Goal: Information Seeking & Learning: Learn about a topic

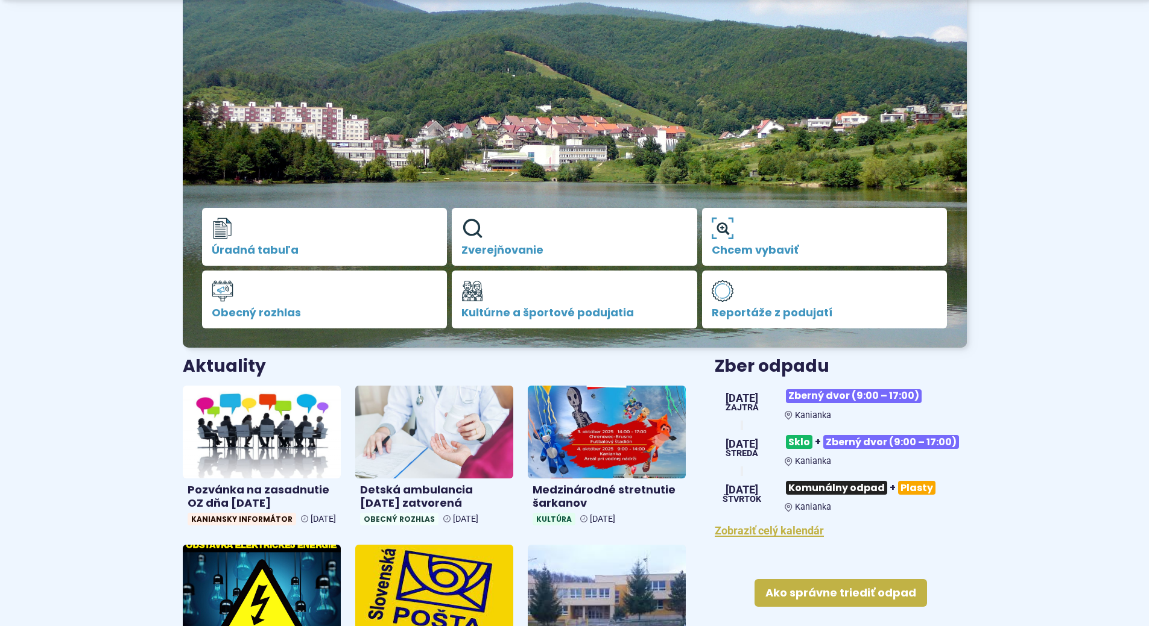
scroll to position [241, 0]
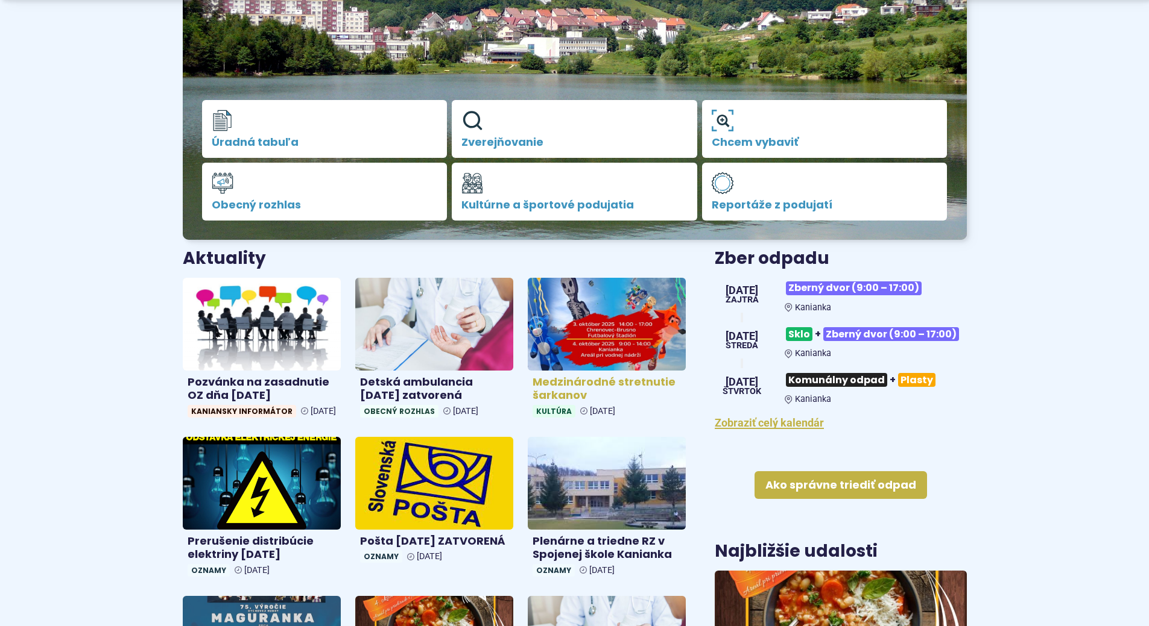
click at [590, 307] on img at bounding box center [606, 324] width 182 height 107
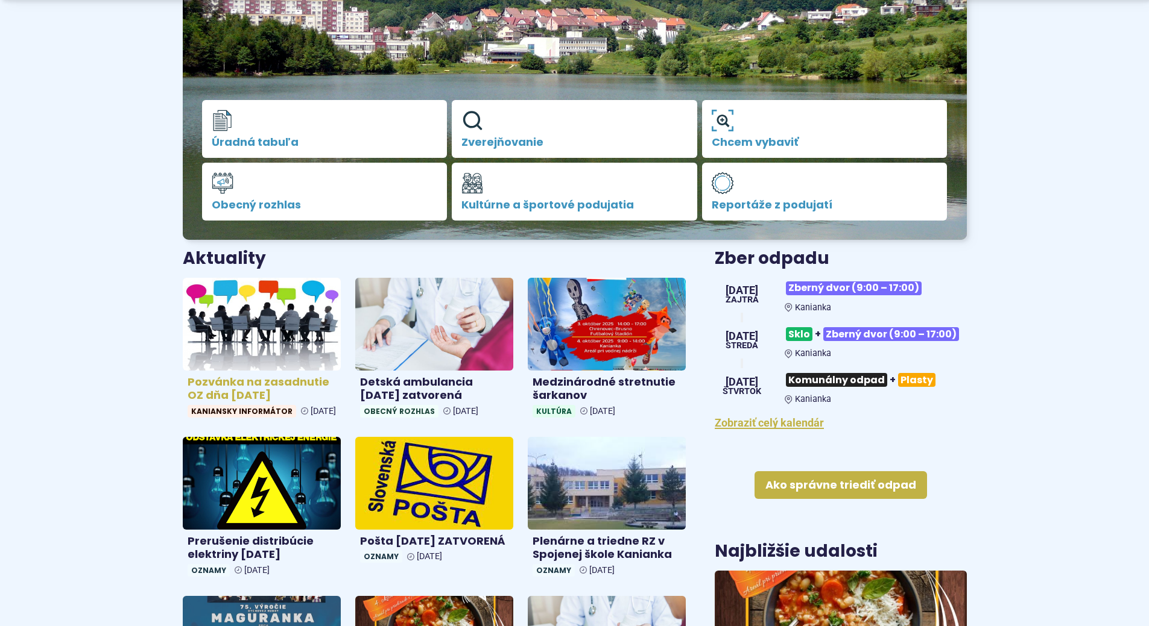
click at [296, 376] on h4 "Pozvánka na zasadnutie OZ dňa 8.10.2025" at bounding box center [262, 389] width 148 height 27
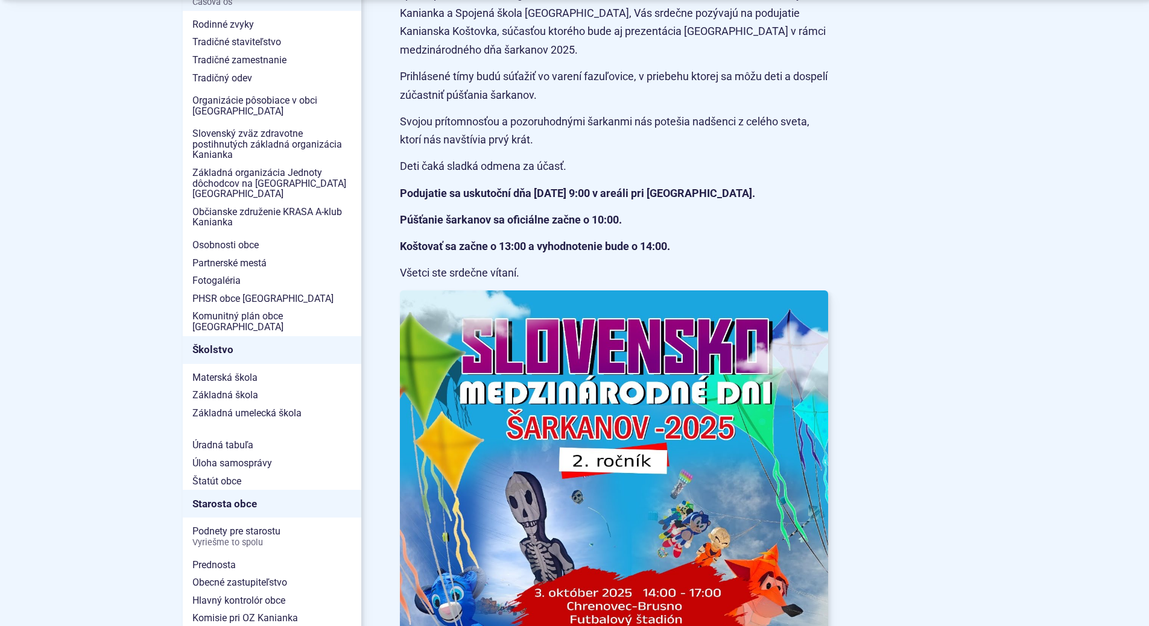
scroll to position [603, 0]
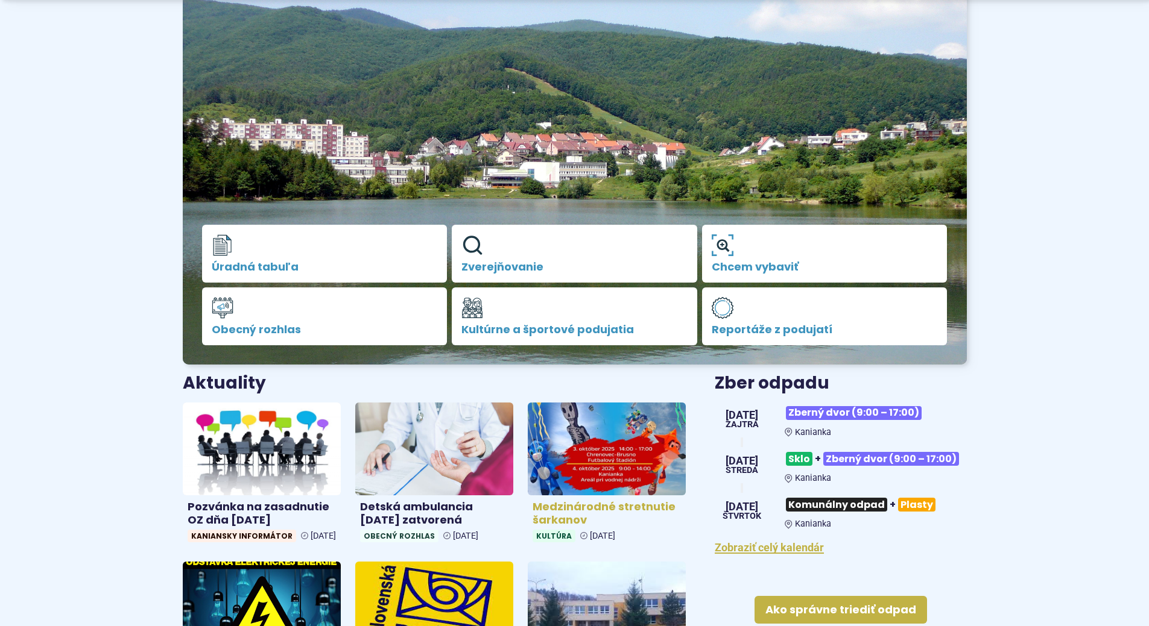
scroll to position [121, 0]
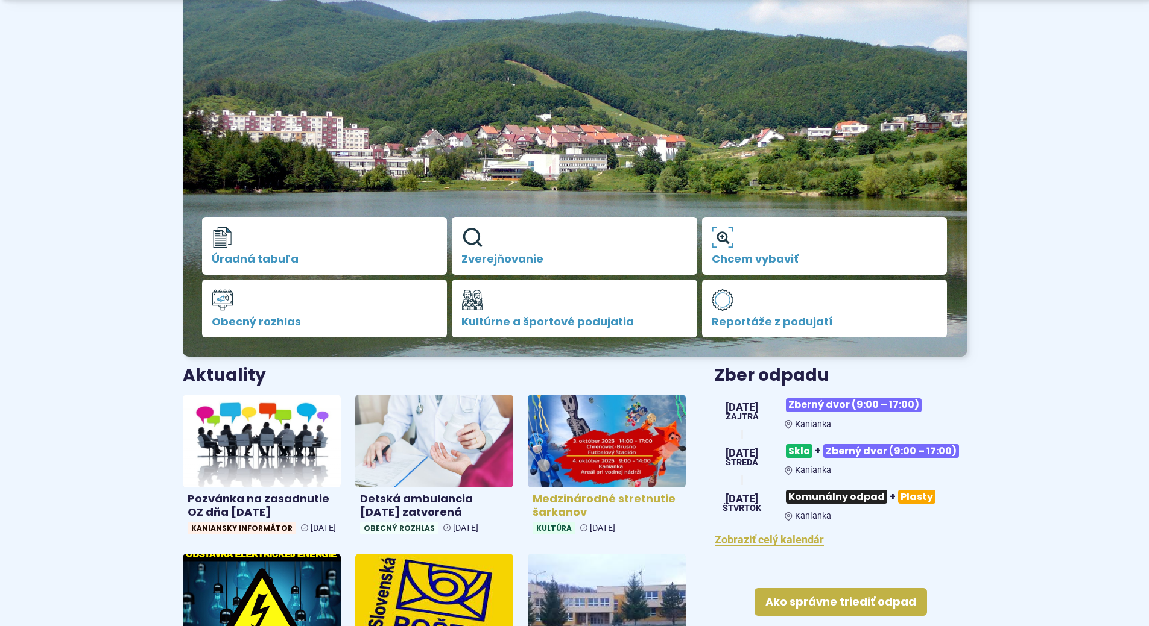
click at [657, 456] on img at bounding box center [606, 441] width 182 height 107
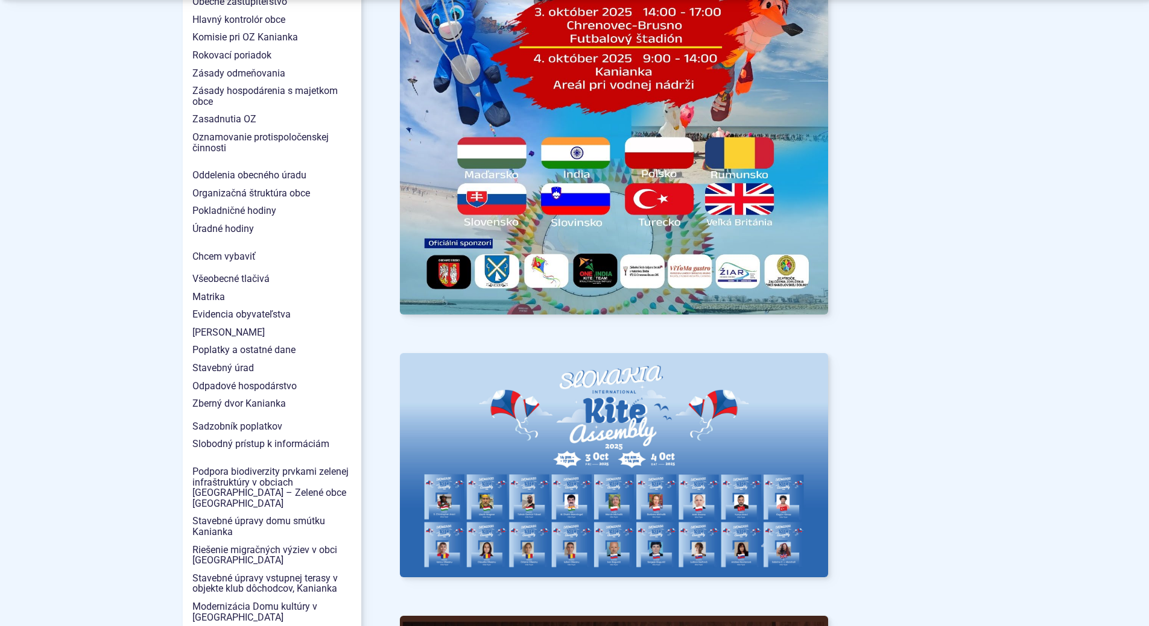
scroll to position [2035, 0]
